Goal: Find contact information: Find contact information

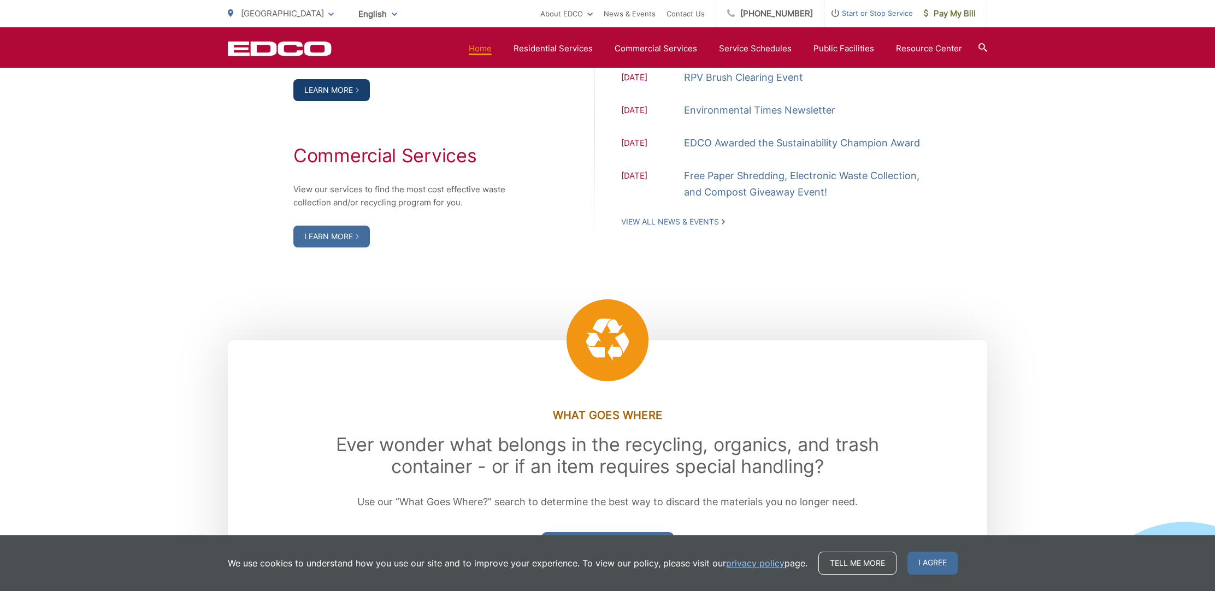
scroll to position [1225, 1]
click at [316, 101] on link "Learn More" at bounding box center [331, 90] width 76 height 22
click at [982, 48] on icon at bounding box center [982, 47] width 9 height 9
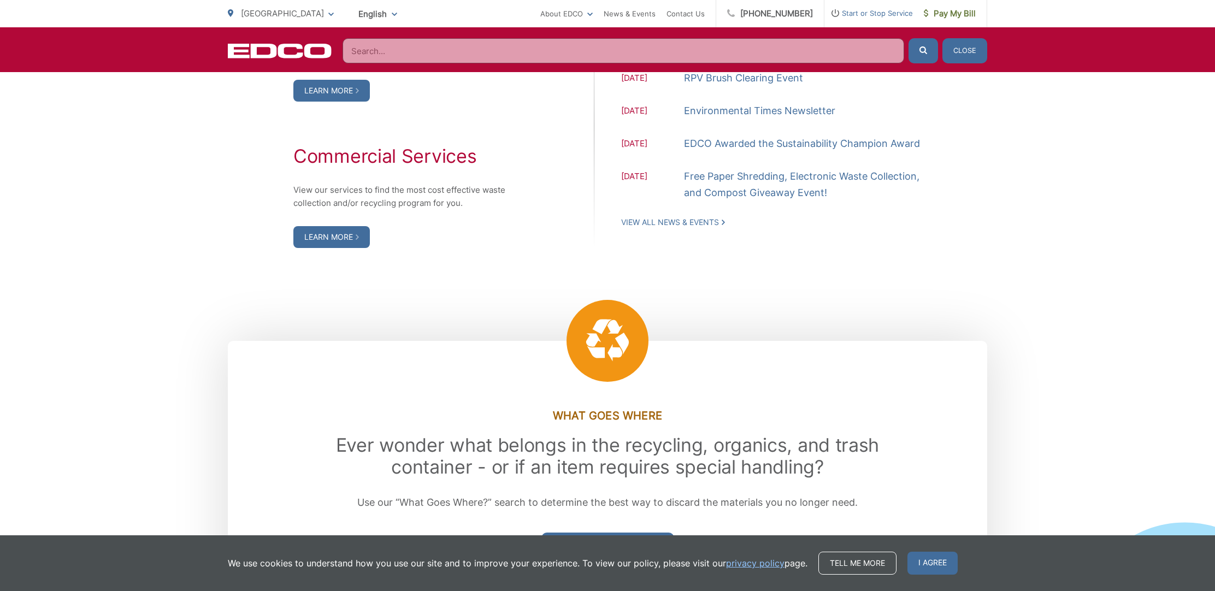
click at [754, 51] on input "Search" at bounding box center [622, 50] width 561 height 25
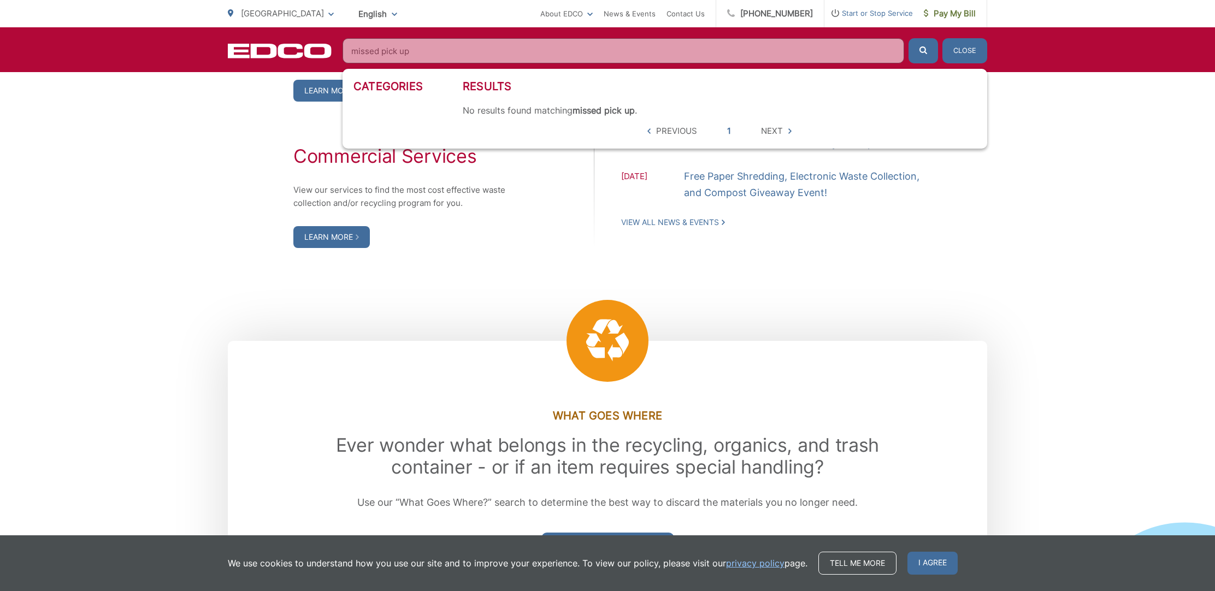
click at [923, 51] on button "submit" at bounding box center [922, 50] width 29 height 25
click at [412, 51] on input "missed pick up" at bounding box center [622, 50] width 561 height 25
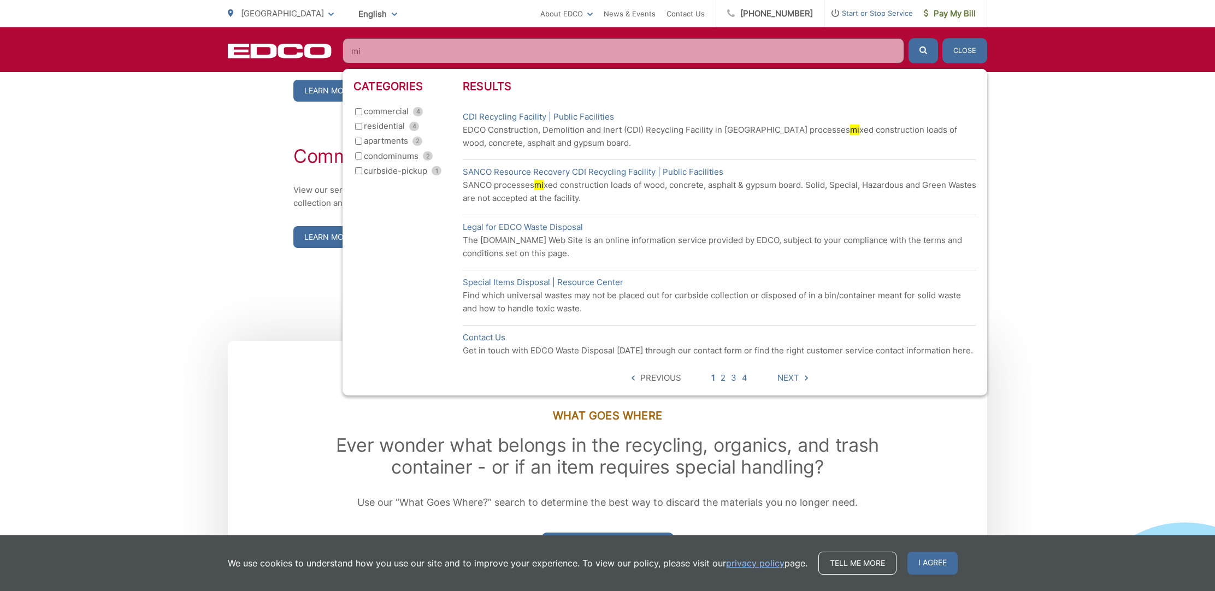
type input "m"
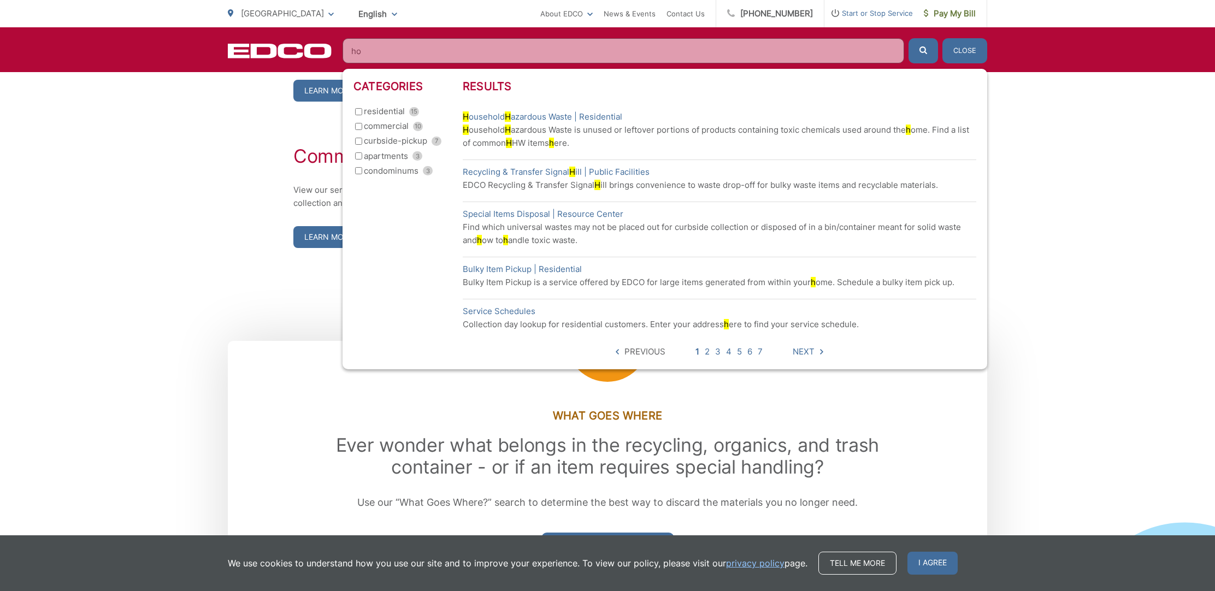
type input "h"
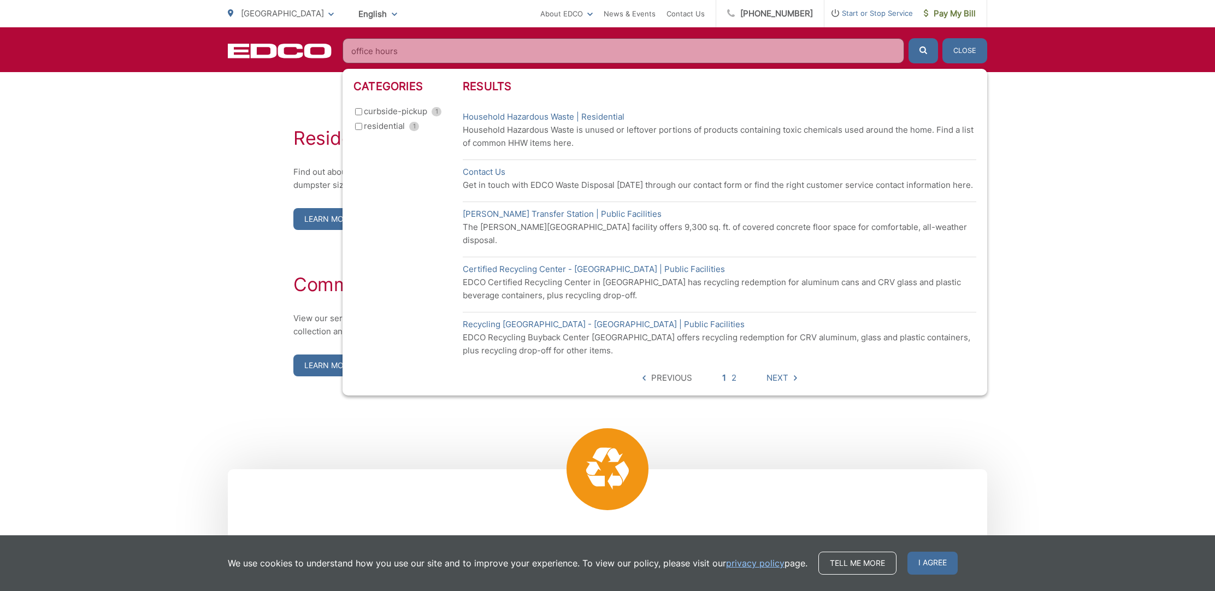
scroll to position [1082, 0]
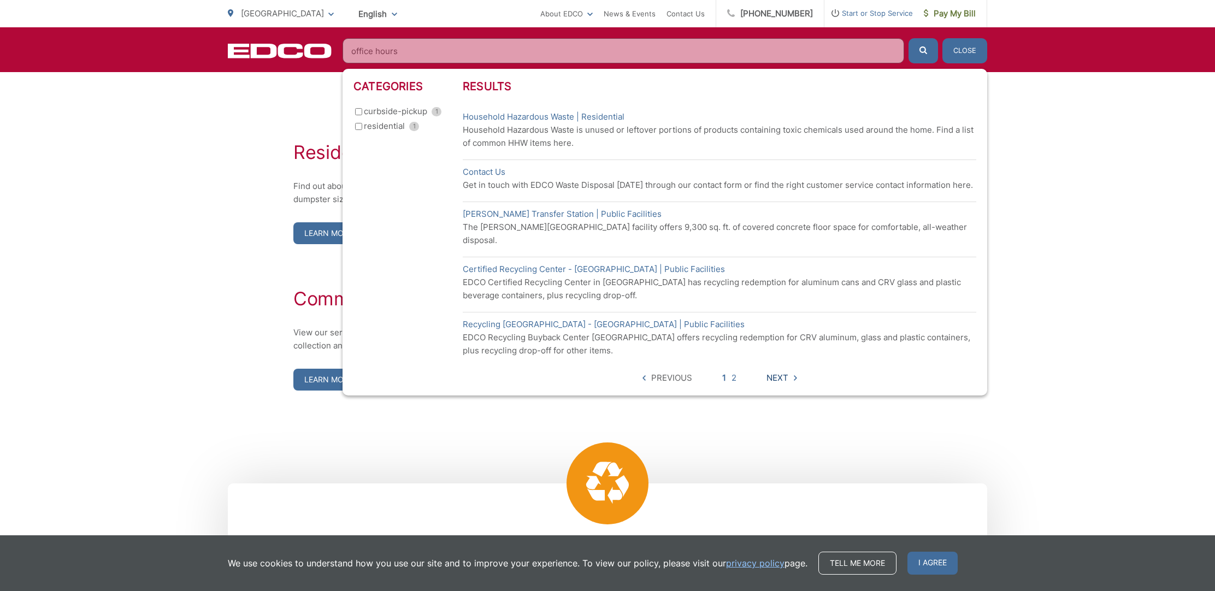
type input "office hours"
click at [773, 371] on span "Next" at bounding box center [777, 377] width 22 height 13
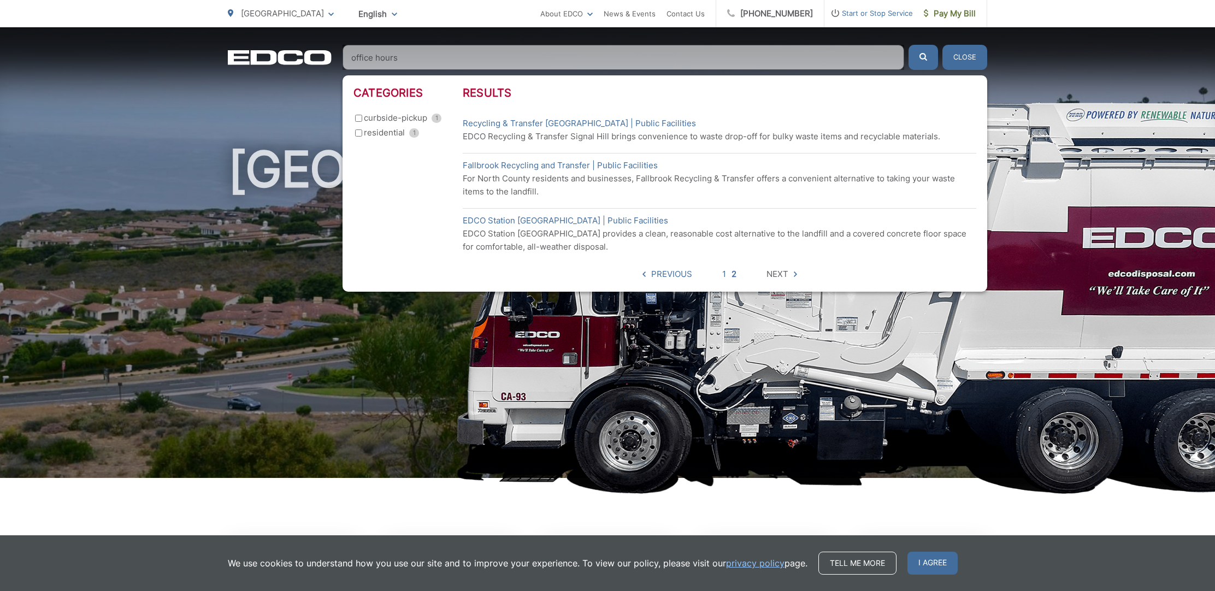
click at [977, 60] on button "Close" at bounding box center [964, 57] width 45 height 25
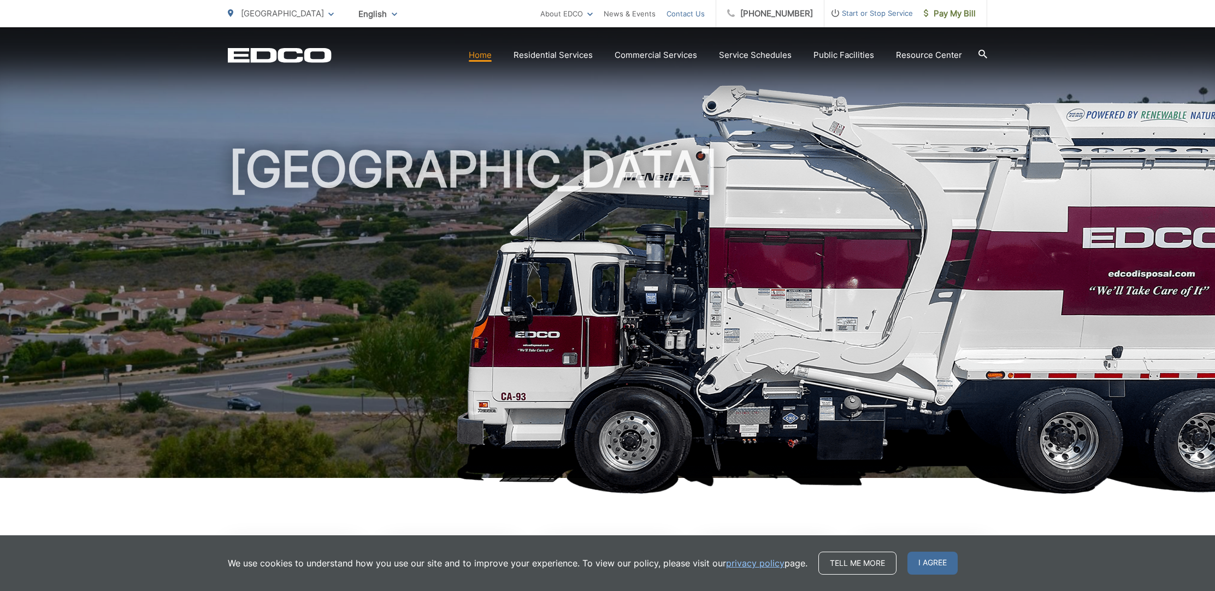
click at [695, 13] on link "Contact Us" at bounding box center [685, 13] width 38 height 13
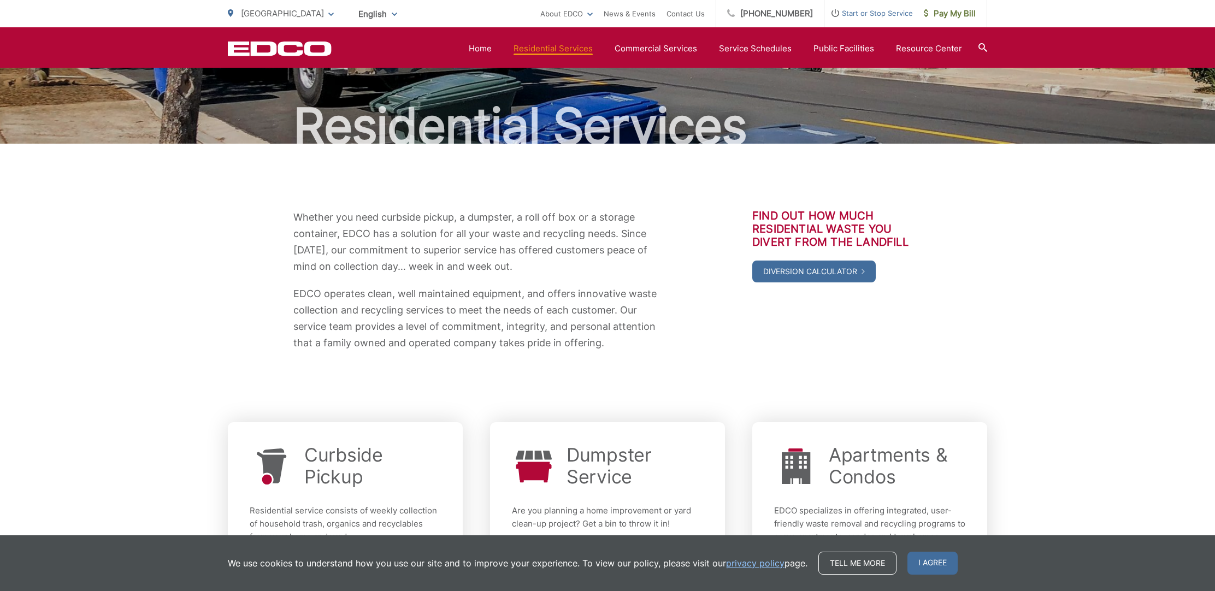
scroll to position [74, 0]
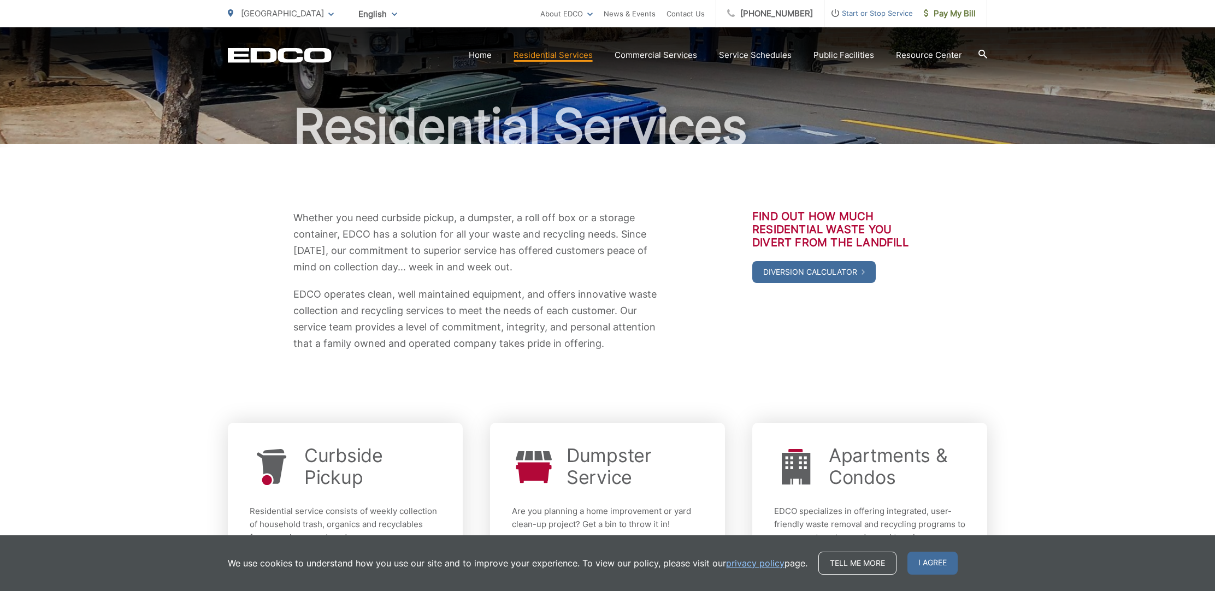
click at [979, 54] on icon at bounding box center [982, 54] width 9 height 9
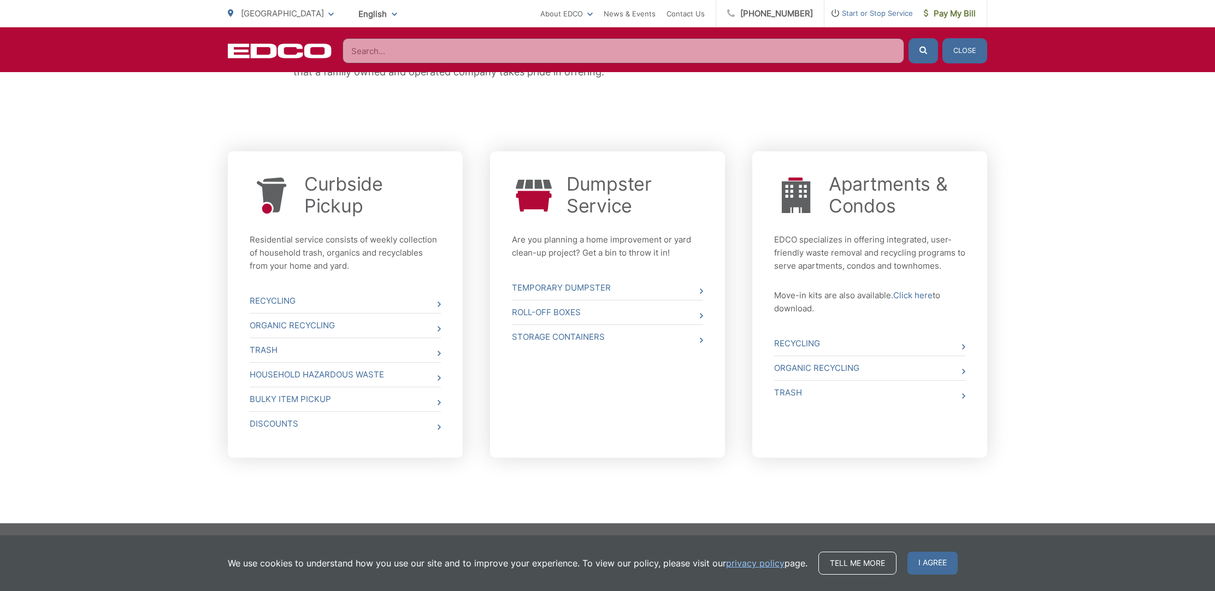
scroll to position [346, 0]
click at [1077, 243] on div "Whether you need curbside pickup, a dumpster, a roll off box or a storage conta…" at bounding box center [607, 198] width 1215 height 651
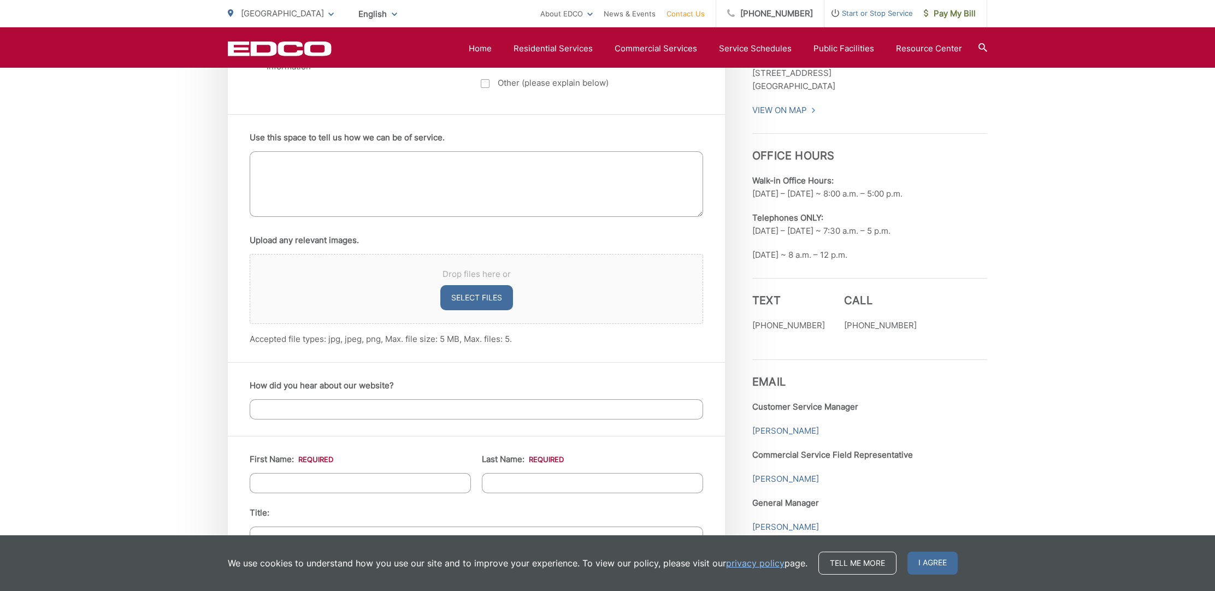
scroll to position [674, 0]
